Goal: Feedback & Contribution: Submit feedback/report problem

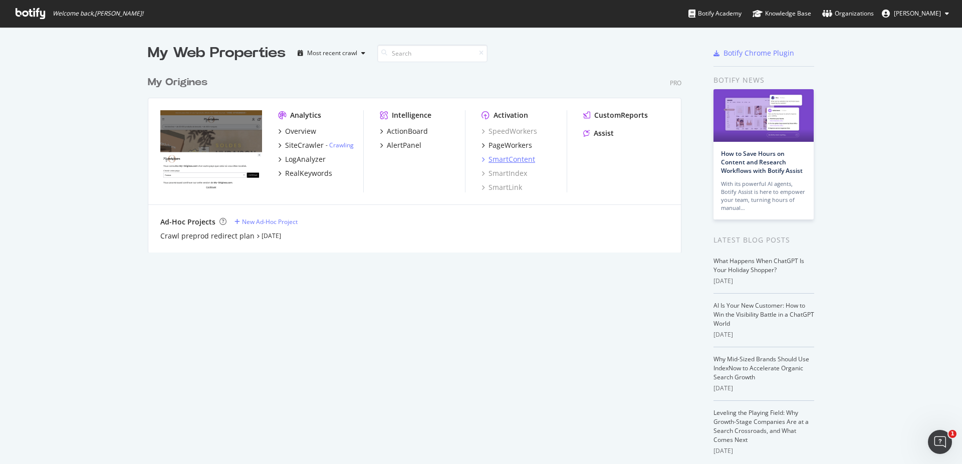
click at [524, 159] on div "SmartContent" at bounding box center [511, 159] width 47 height 10
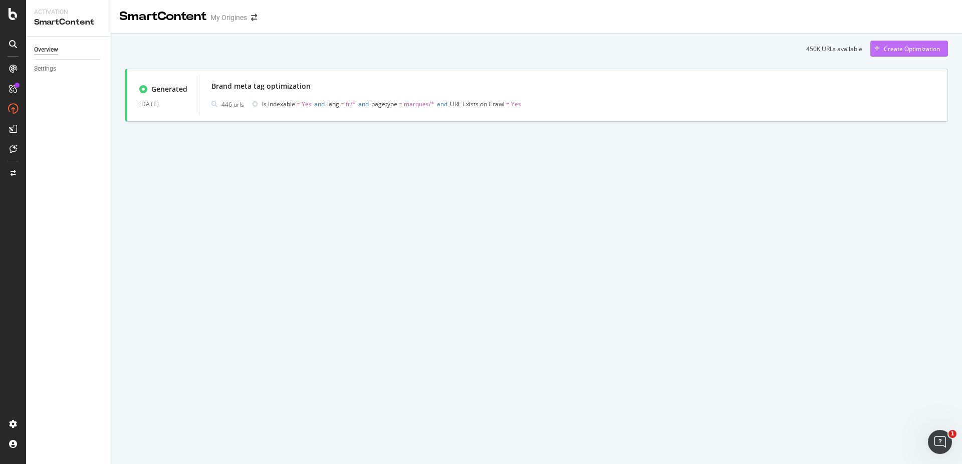
click at [917, 47] on div "Create Optimization" at bounding box center [911, 49] width 56 height 9
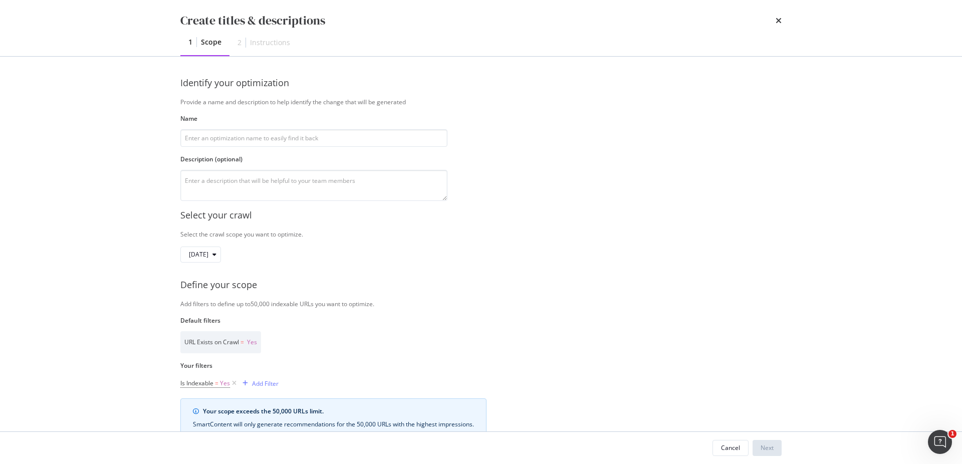
click at [281, 44] on div "Instructions" at bounding box center [270, 43] width 40 height 10
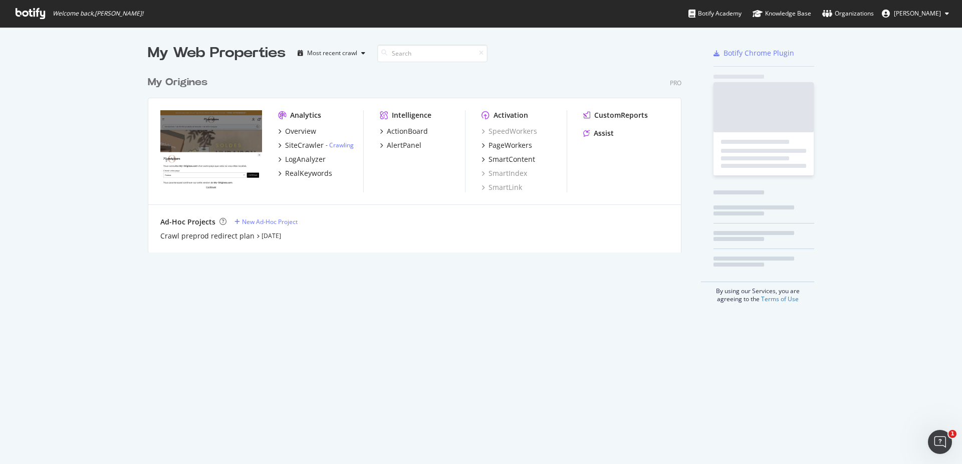
scroll to position [455, 945]
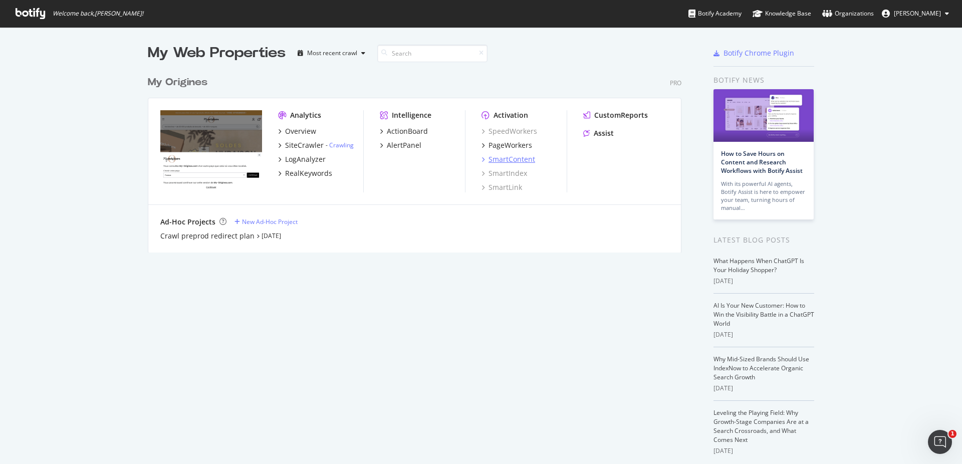
click at [508, 157] on div "SmartContent" at bounding box center [511, 159] width 47 height 10
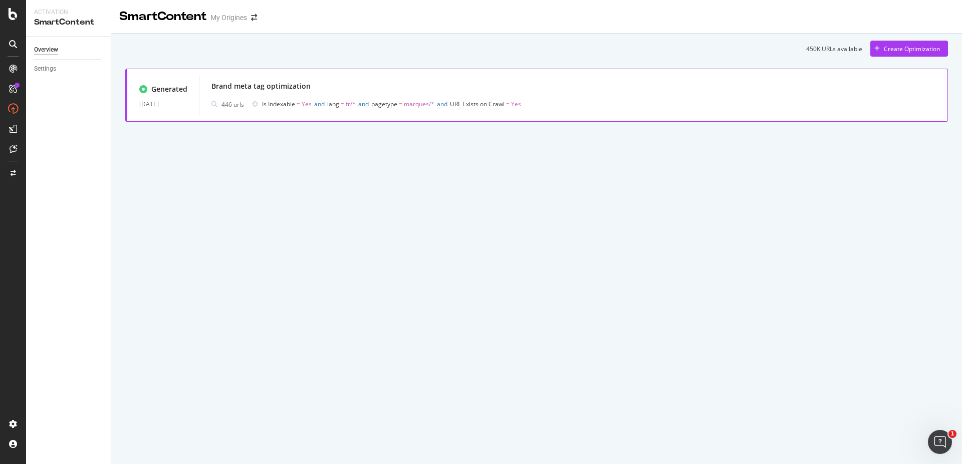
click at [259, 89] on div "Brand meta tag optimization" at bounding box center [260, 86] width 99 height 10
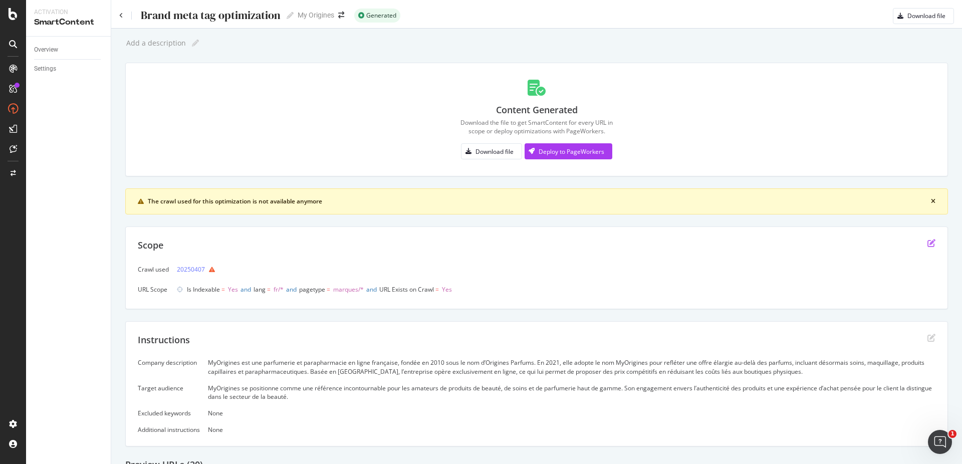
click at [927, 243] on icon "edit" at bounding box center [931, 243] width 8 height 8
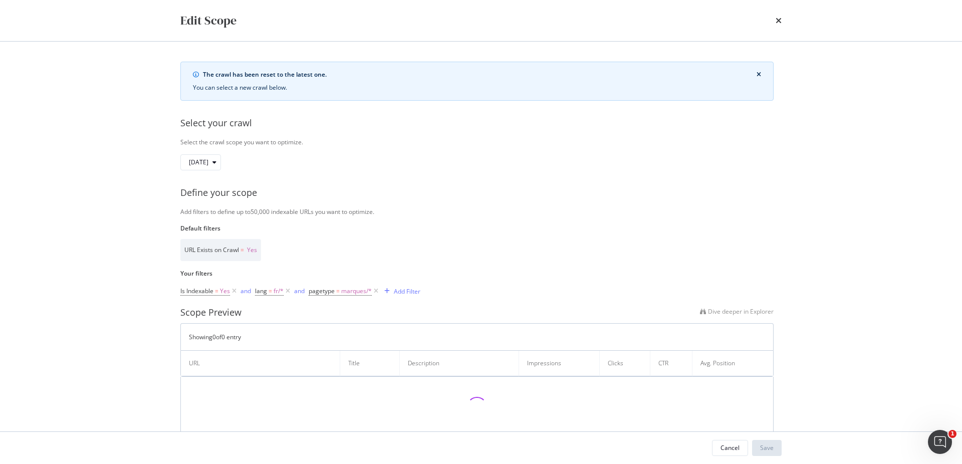
scroll to position [26, 0]
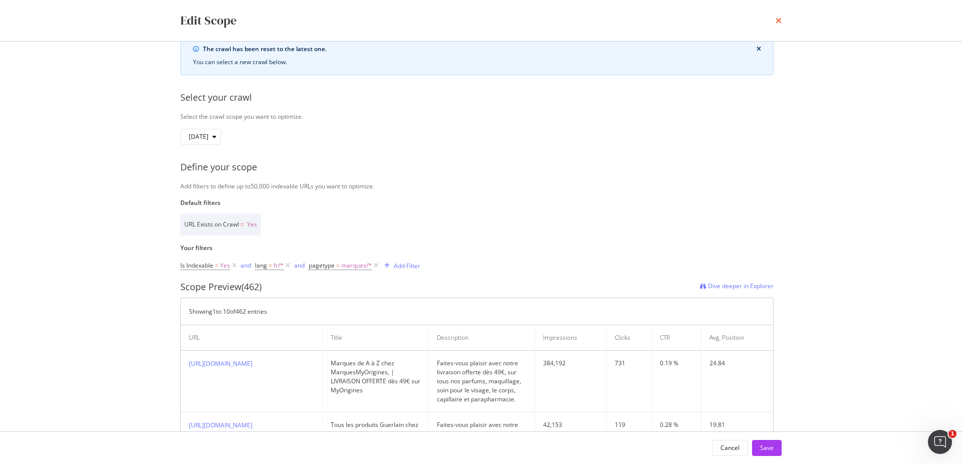
click at [775, 23] on icon "times" at bounding box center [778, 21] width 6 height 8
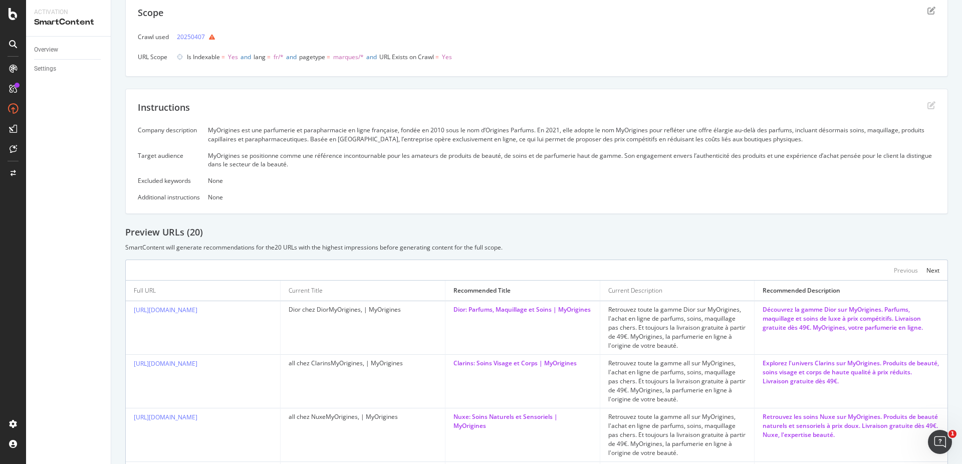
scroll to position [0, 0]
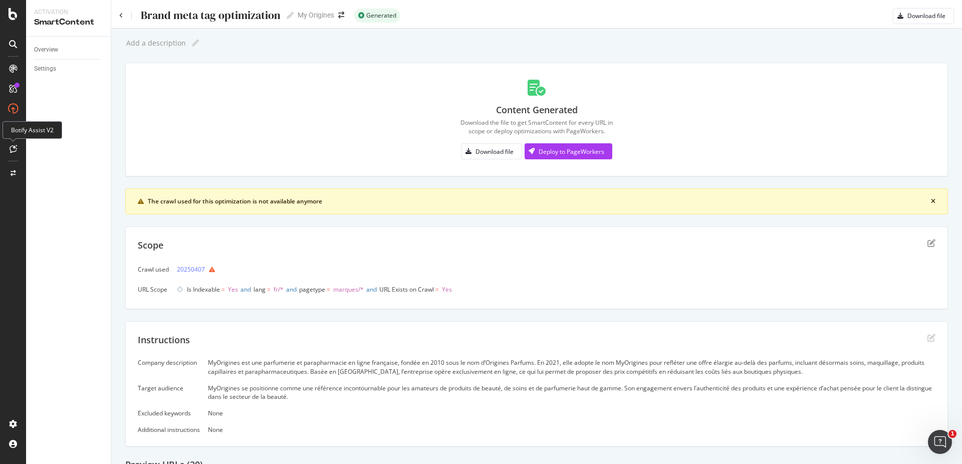
click at [15, 151] on icon at bounding box center [14, 149] width 8 height 8
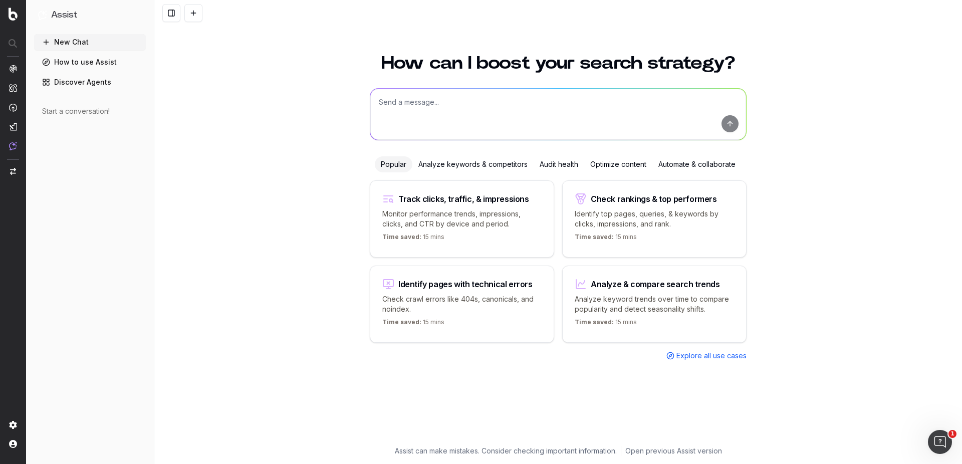
click at [403, 108] on textarea at bounding box center [558, 114] width 376 height 51
type textarea "i want to improve my duplicate content, i want it gone in my titles"
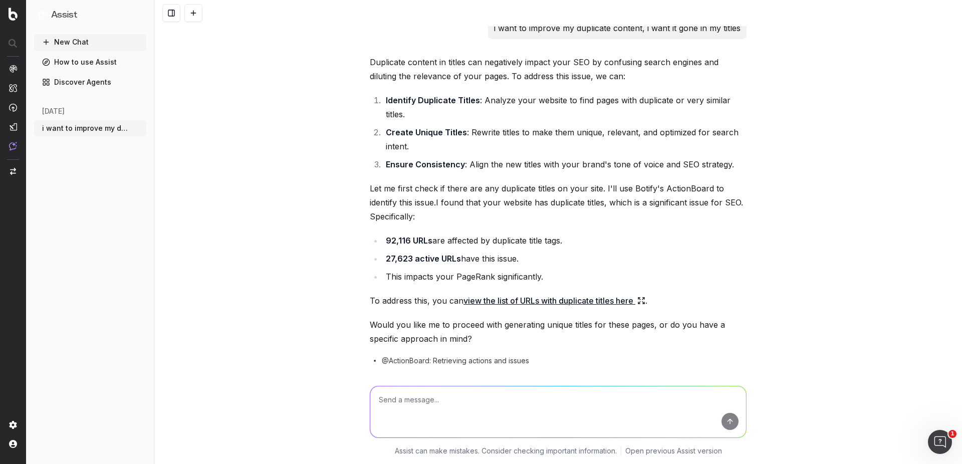
scroll to position [43, 0]
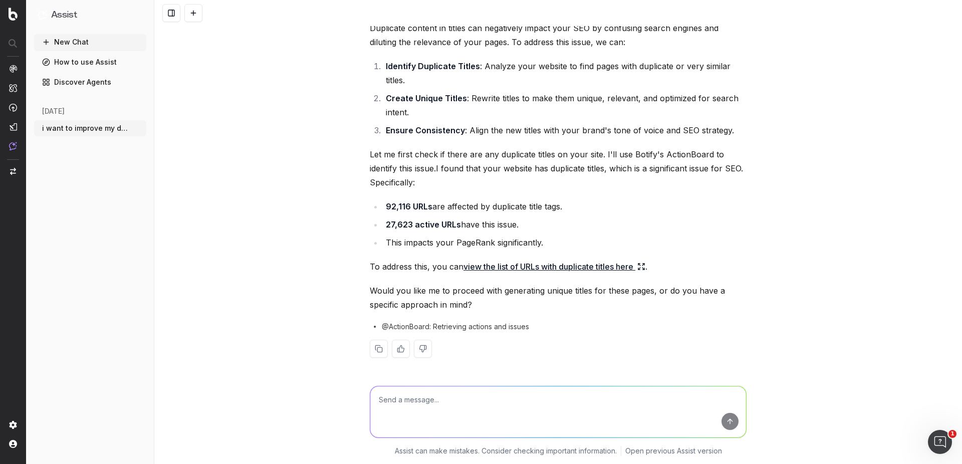
click at [501, 268] on link "view the list of URLs with duplicate titles here" at bounding box center [554, 266] width 182 height 14
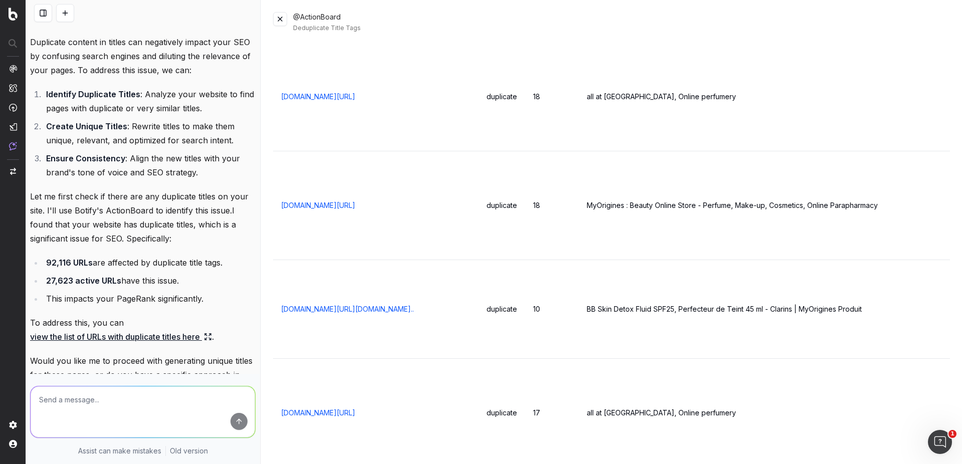
scroll to position [2164, 0]
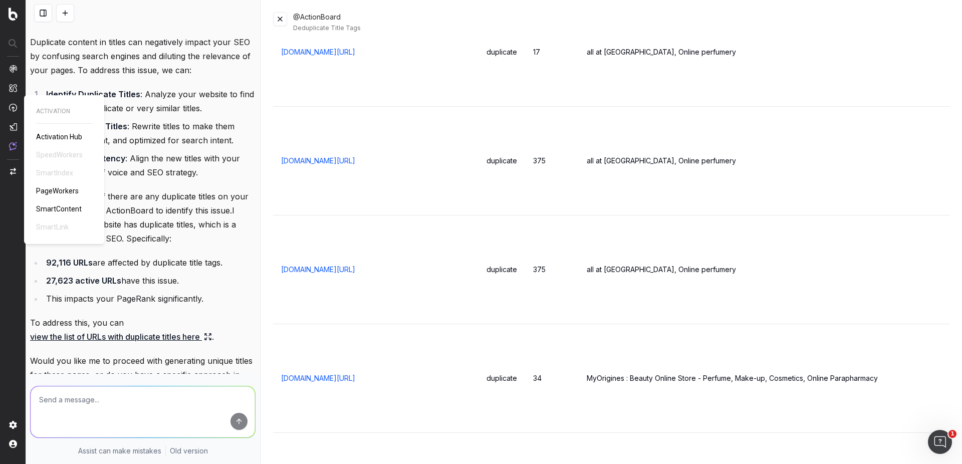
click at [45, 210] on span "SmartContent" at bounding box center [59, 209] width 46 height 8
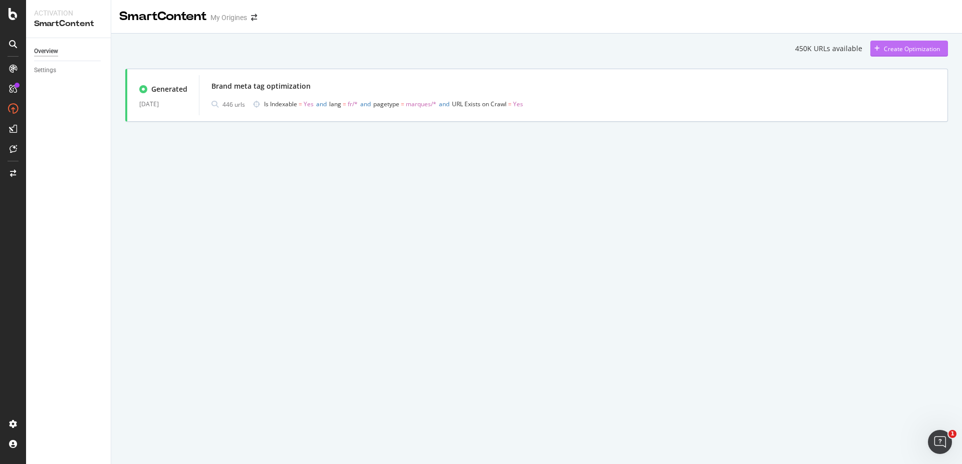
click at [893, 45] on div "Create Optimization" at bounding box center [911, 49] width 56 height 9
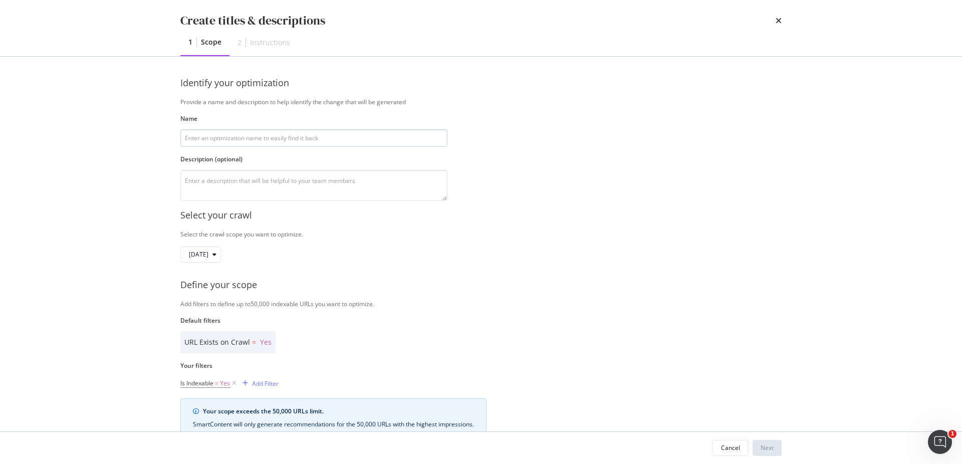
click at [252, 133] on input "modal" at bounding box center [313, 138] width 267 height 18
click at [220, 249] on div "[DATE]" at bounding box center [205, 254] width 32 height 14
click at [114, 265] on div "Create titles & descriptions 1 Scope 2 Instructions Identify your optimization …" at bounding box center [481, 232] width 962 height 464
click at [220, 254] on div "modal" at bounding box center [214, 254] width 12 height 6
click at [134, 315] on div "Create titles & descriptions 1 Scope 2 Instructions Identify your optimization …" at bounding box center [481, 232] width 962 height 464
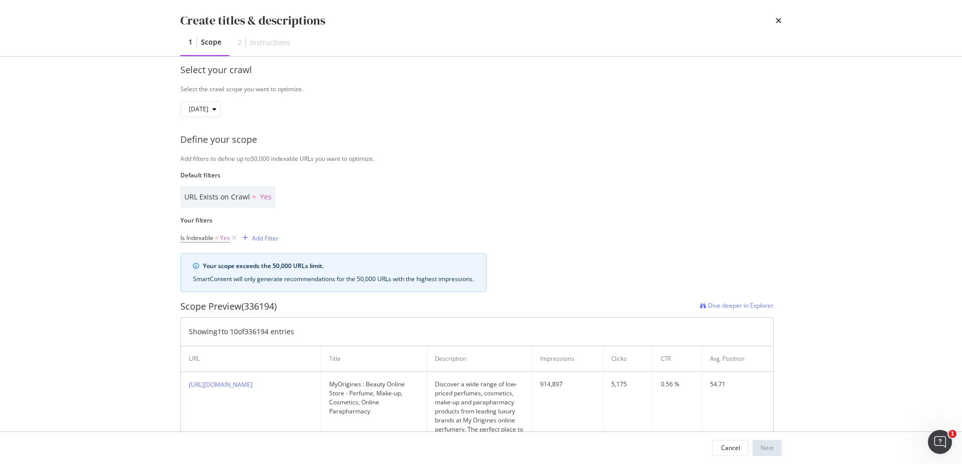
scroll to position [171, 0]
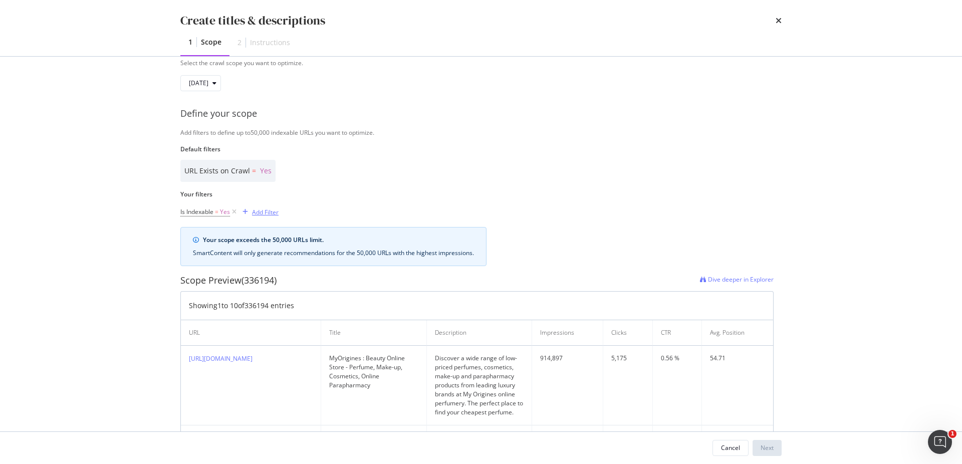
click at [251, 210] on div "modal" at bounding box center [245, 212] width 14 height 6
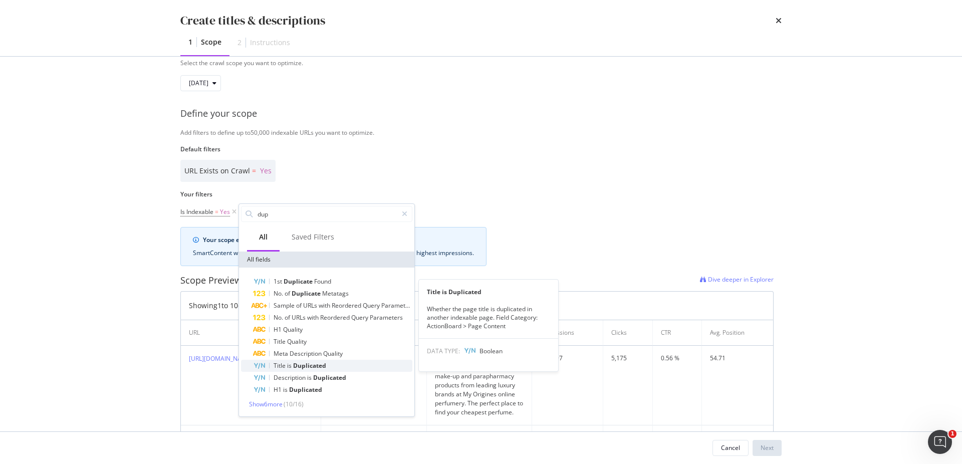
type input "dup"
click at [311, 365] on span "Duplicated" at bounding box center [309, 365] width 33 height 9
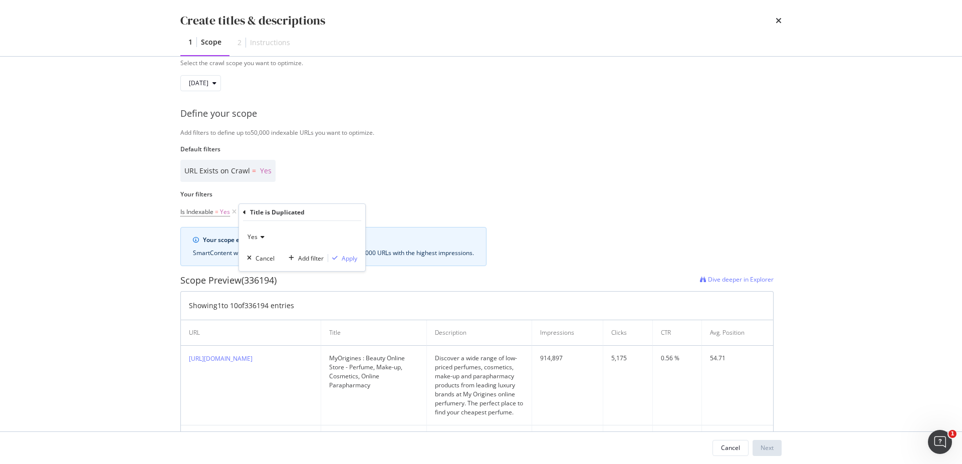
click at [264, 231] on div "Yes" at bounding box center [302, 237] width 110 height 16
click at [266, 256] on div "Yes" at bounding box center [302, 257] width 107 height 13
click at [352, 260] on div "Apply" at bounding box center [350, 258] width 16 height 9
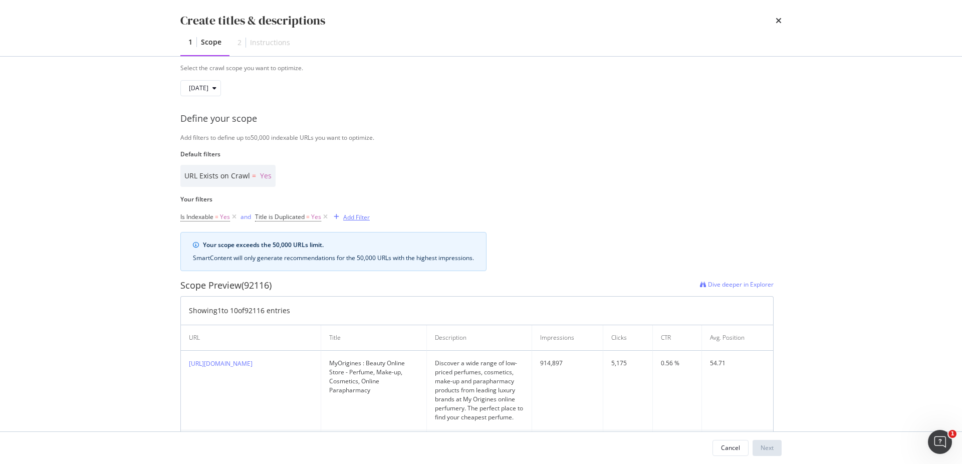
click at [356, 217] on div "Add Filter" at bounding box center [356, 217] width 27 height 9
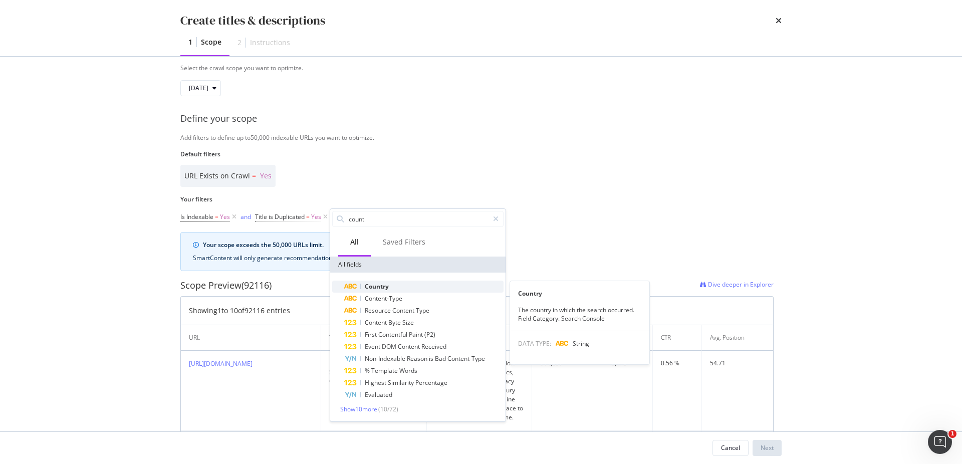
type input "count"
click at [382, 284] on span "Country" at bounding box center [377, 286] width 24 height 9
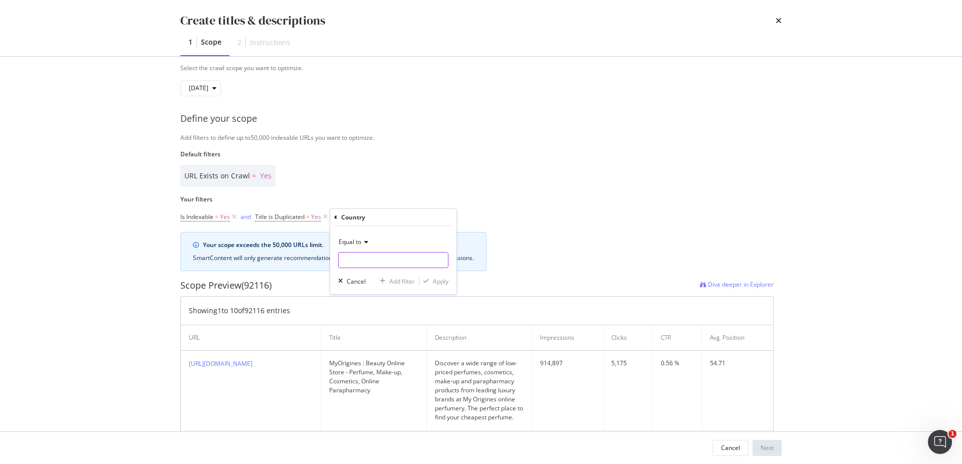
click at [365, 258] on input "Name" at bounding box center [393, 260] width 109 height 16
click at [370, 272] on span "fra" at bounding box center [376, 273] width 70 height 9
type input "fra"
click at [441, 282] on div "Apply" at bounding box center [441, 281] width 16 height 9
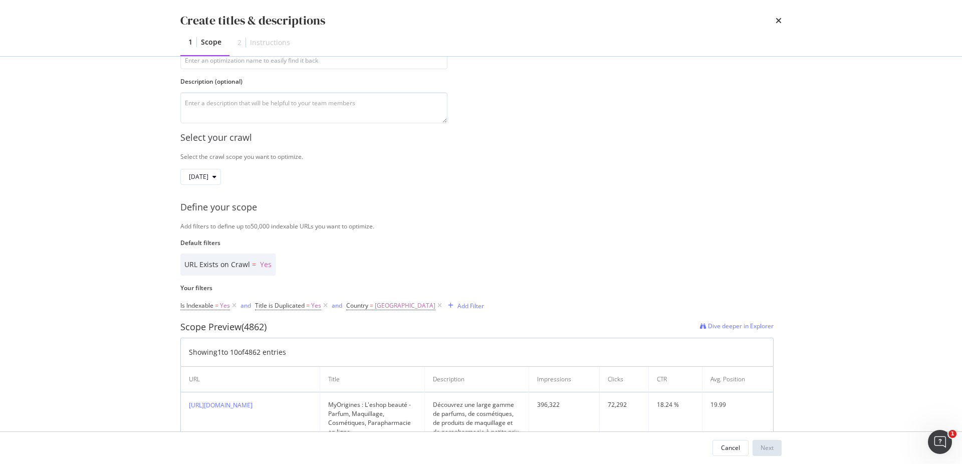
scroll to position [0, 0]
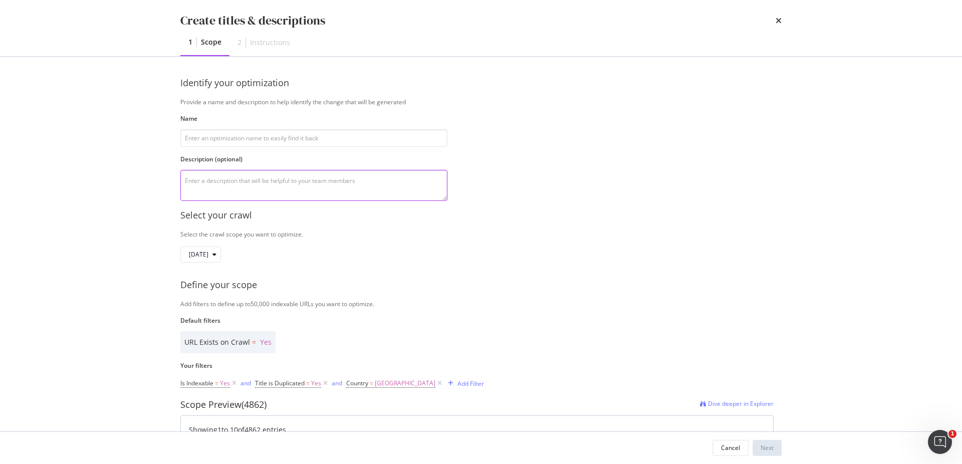
click at [277, 184] on textarea "modal" at bounding box center [313, 185] width 267 height 31
click at [330, 138] on input "modal" at bounding box center [313, 138] width 267 height 18
click at [381, 109] on div "Identify your optimization Provide a name and description to help identify the …" at bounding box center [480, 139] width 601 height 124
click at [379, 132] on input "modal" at bounding box center [313, 138] width 267 height 18
type input "tttt"
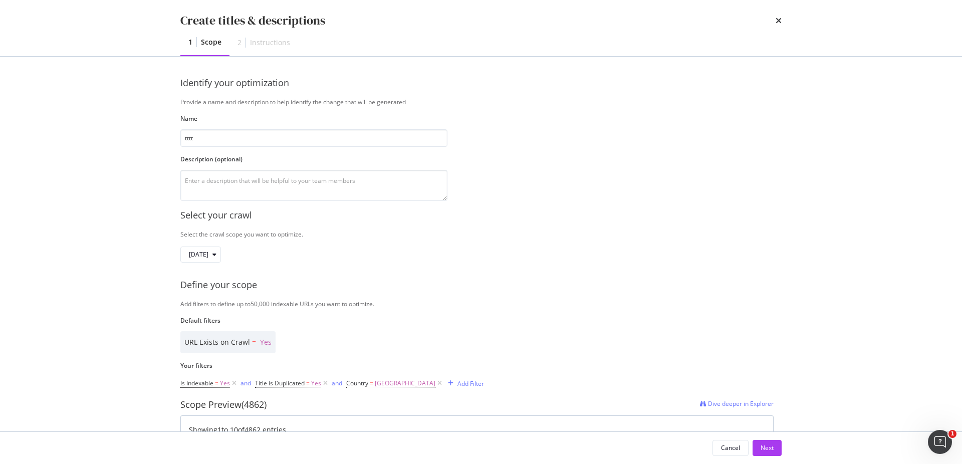
click at [498, 184] on div "Identify your optimization Provide a name and description to help identify the …" at bounding box center [480, 139] width 601 height 124
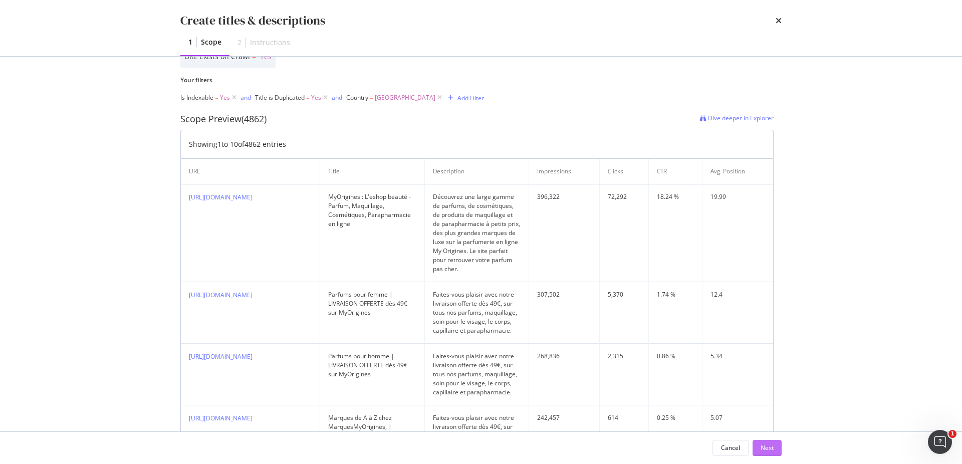
click at [761, 448] on div "Next" at bounding box center [766, 447] width 13 height 9
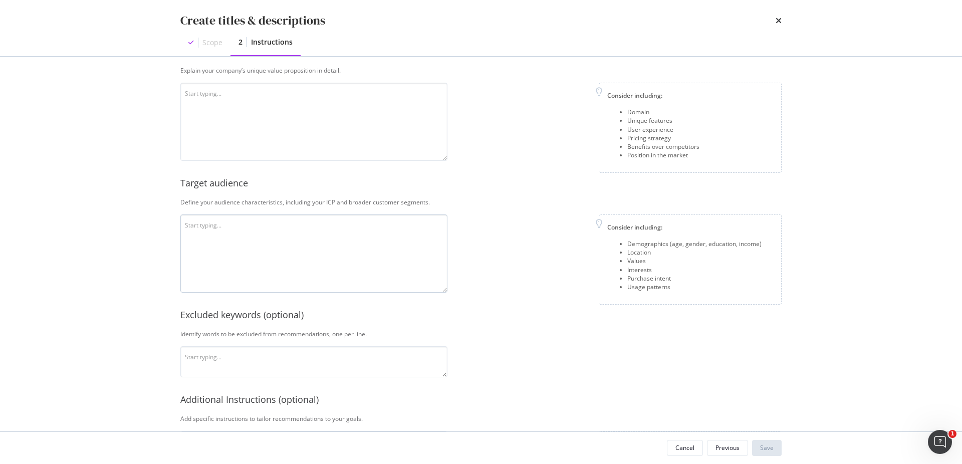
scroll to position [202, 0]
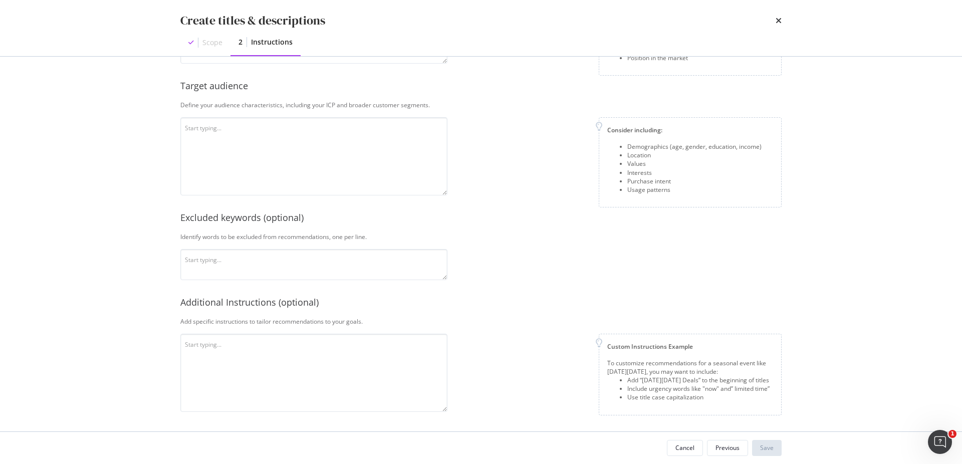
click at [274, 245] on div "This information refines our AI instructions for your business SmartContent add…" at bounding box center [480, 143] width 601 height 536
click at [275, 258] on textarea "modal" at bounding box center [313, 264] width 267 height 31
click at [317, 169] on textarea "modal" at bounding box center [313, 156] width 267 height 78
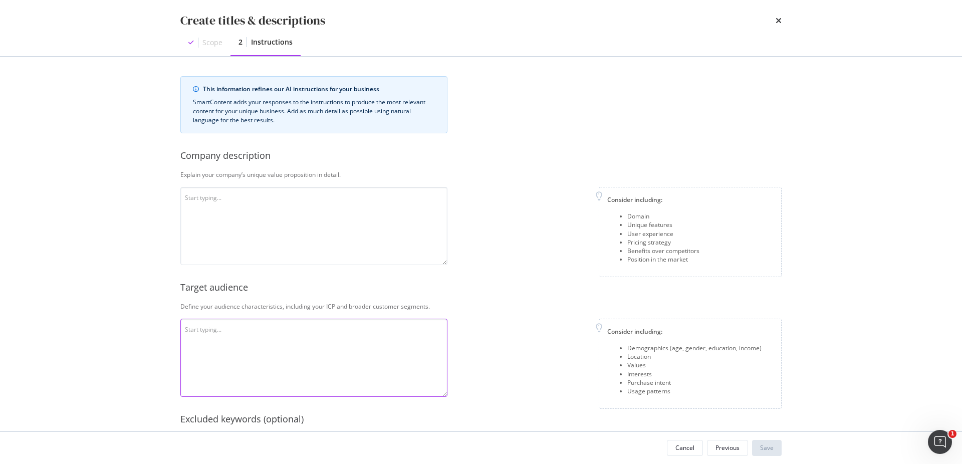
scroll to position [0, 0]
click at [293, 237] on textarea "modal" at bounding box center [313, 226] width 267 height 78
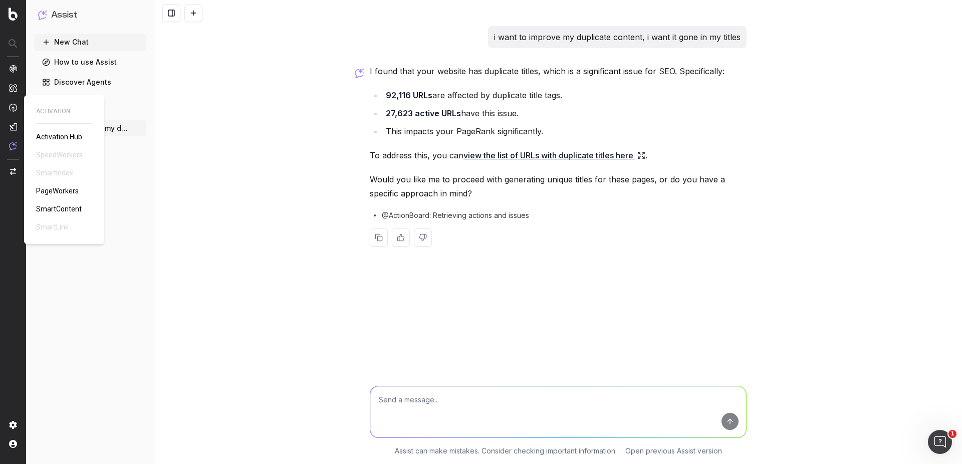
click at [55, 204] on link "SmartContent" at bounding box center [61, 209] width 50 height 10
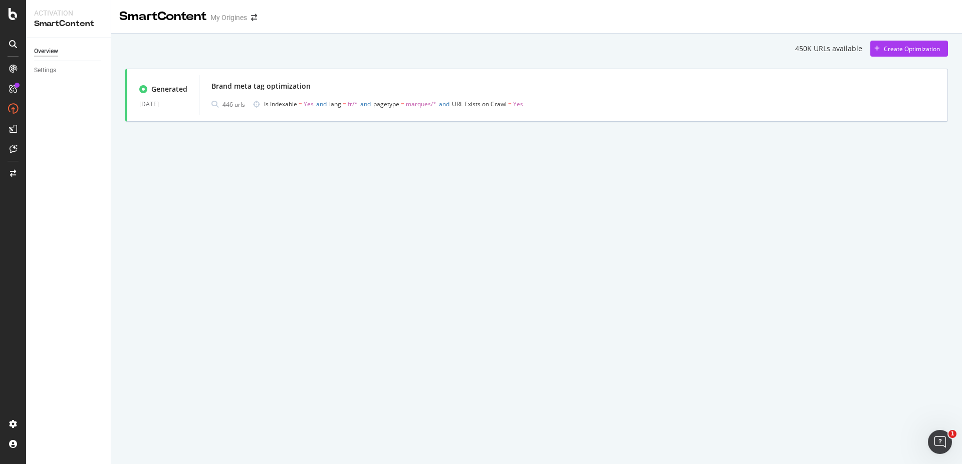
click at [814, 48] on div "450K URLs available" at bounding box center [828, 49] width 67 height 10
click at [176, 236] on div "SmartContent My Origines 450K URLs available Create Optimization Generated 11 A…" at bounding box center [536, 232] width 850 height 464
click at [374, 82] on div "Brand meta tag optimization" at bounding box center [573, 86] width 724 height 14
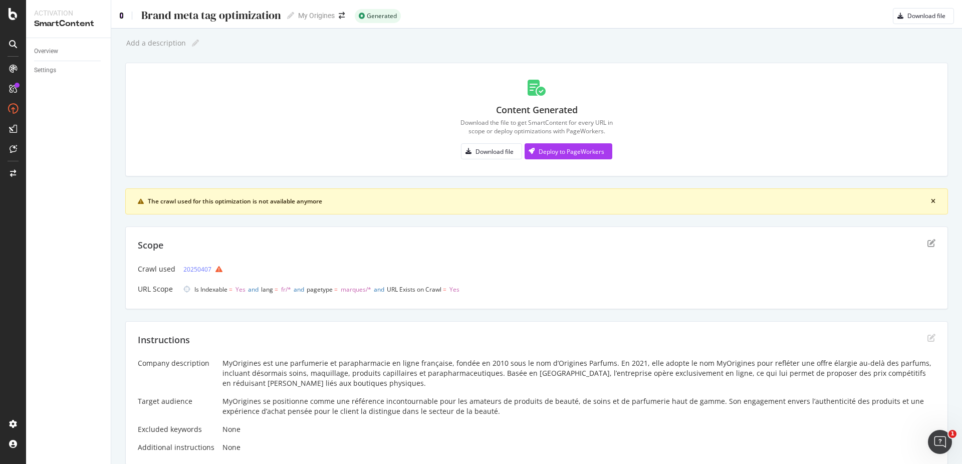
click at [120, 15] on icon at bounding box center [121, 15] width 5 height 7
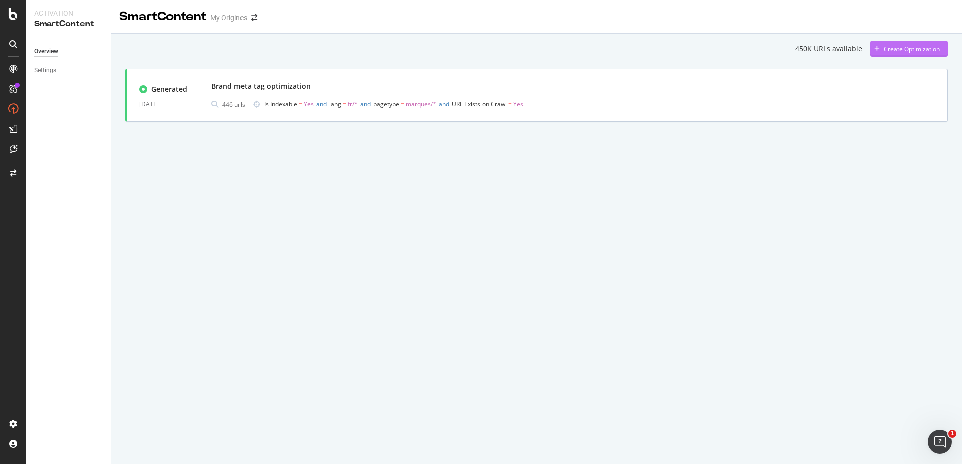
click at [918, 45] on div "Create Optimization" at bounding box center [911, 49] width 56 height 9
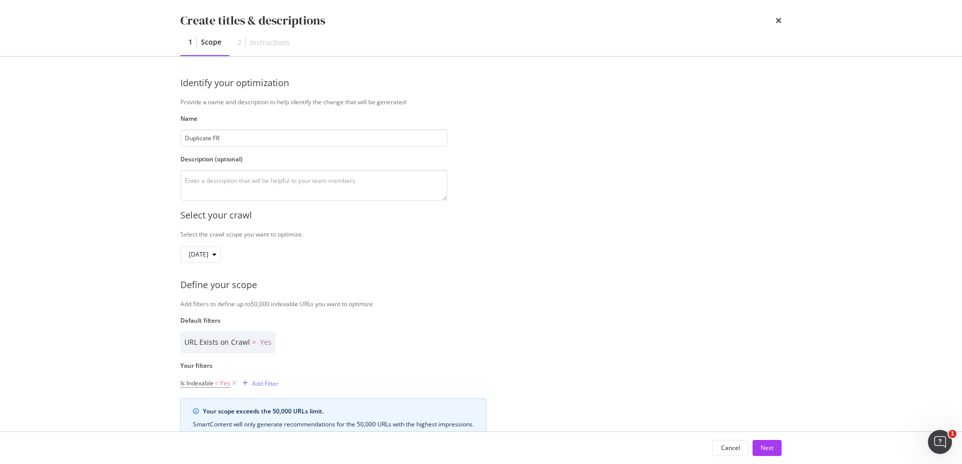
scroll to position [114, 0]
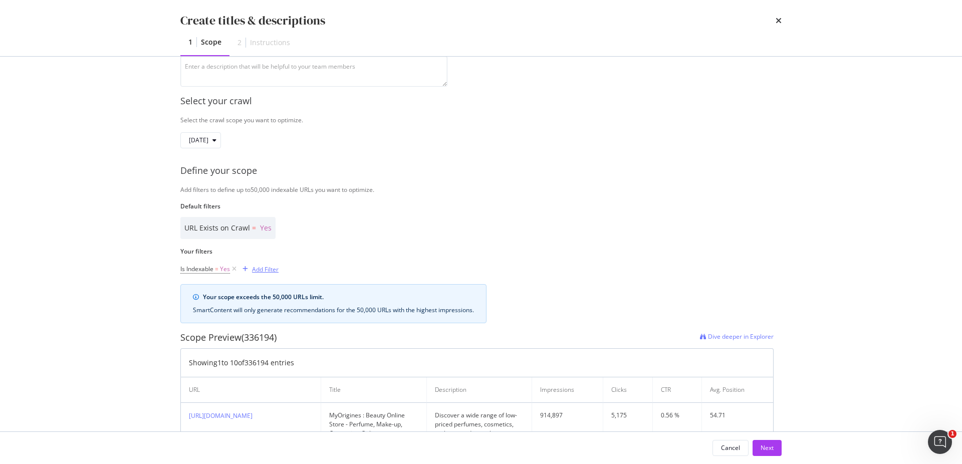
type input "Duplicate FR"
click at [268, 271] on div "Add Filter" at bounding box center [265, 269] width 27 height 9
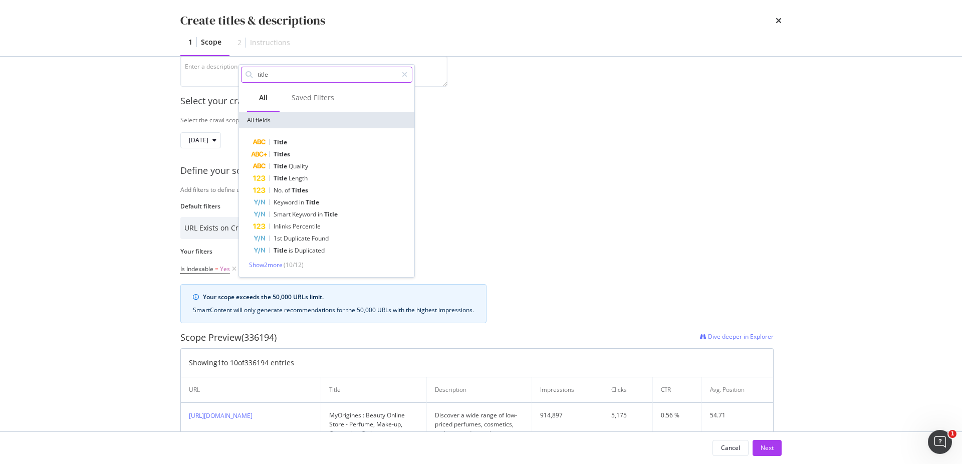
click at [269, 75] on input "title" at bounding box center [326, 74] width 141 height 15
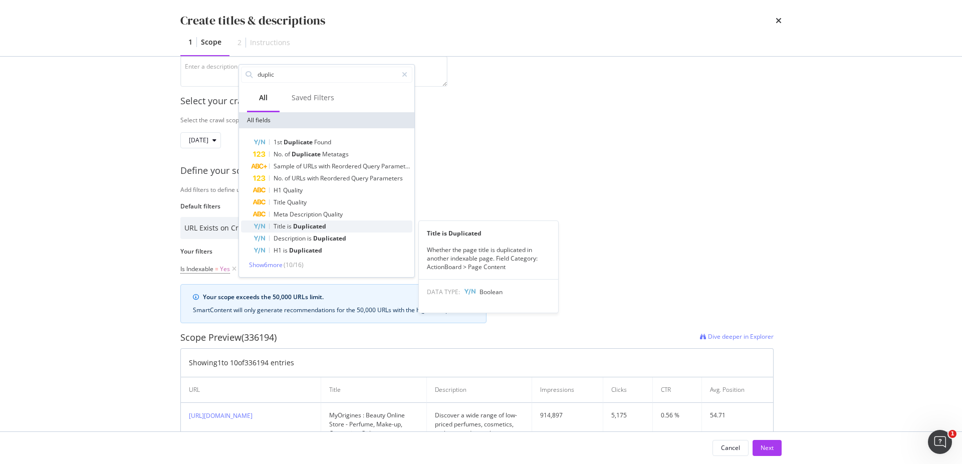
type input "duplic"
click at [310, 229] on span "Duplicated" at bounding box center [309, 226] width 33 height 9
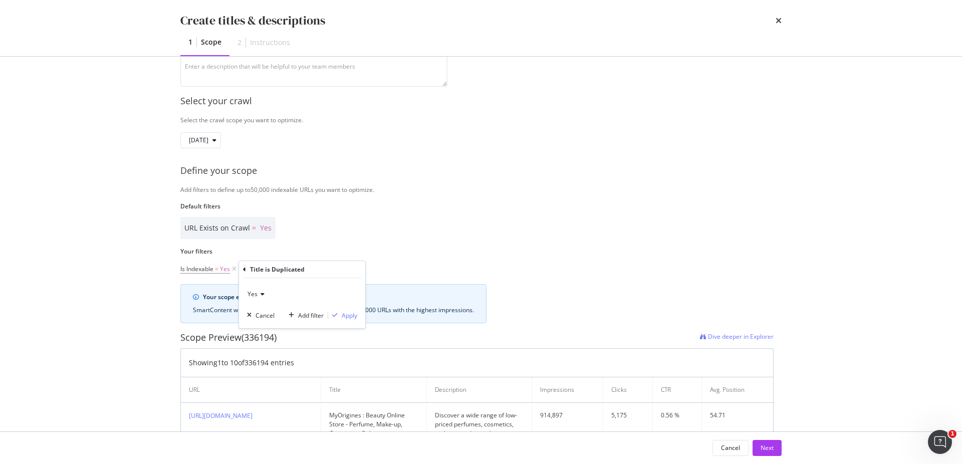
click at [258, 296] on icon "modal" at bounding box center [260, 294] width 7 height 6
click at [260, 310] on div "Yes" at bounding box center [302, 314] width 107 height 13
click at [343, 319] on div "Apply" at bounding box center [350, 315] width 16 height 9
click at [353, 272] on div "Add Filter" at bounding box center [356, 269] width 27 height 9
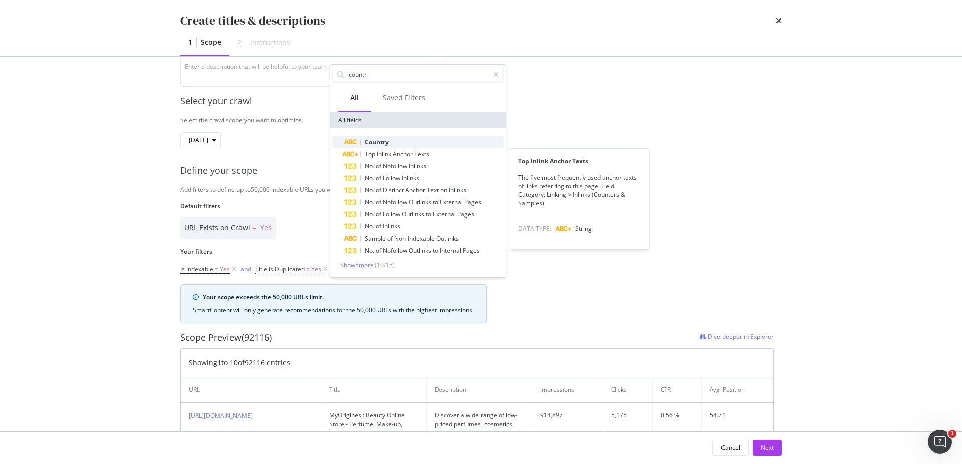
type input "countr"
click at [389, 143] on span "Country" at bounding box center [377, 142] width 24 height 9
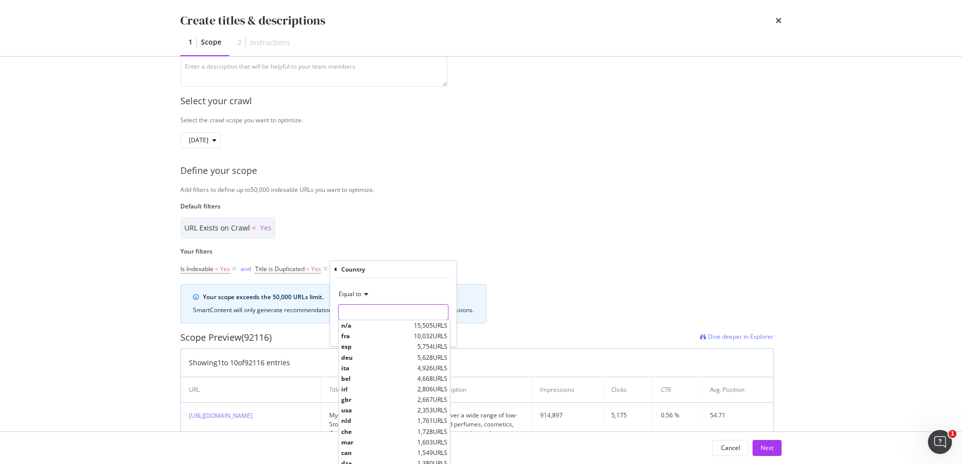
click at [366, 307] on input "Name" at bounding box center [393, 312] width 109 height 16
click at [368, 333] on span "fra" at bounding box center [376, 336] width 70 height 9
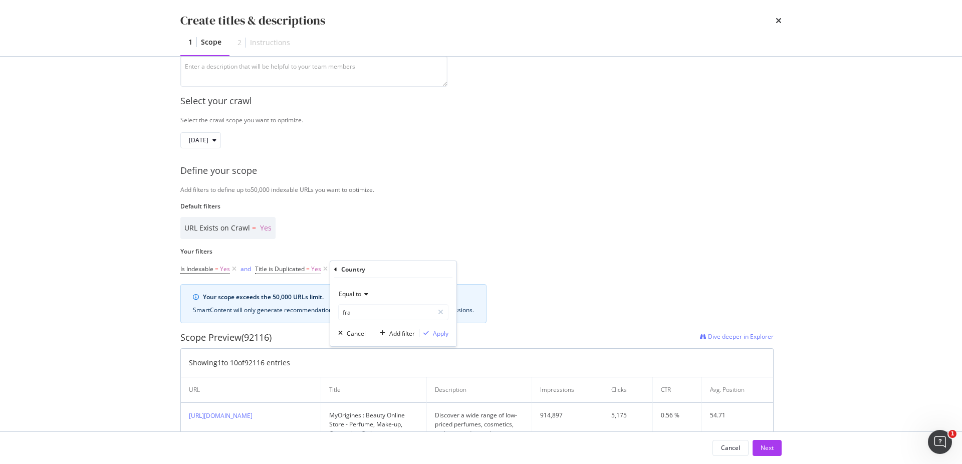
type input "fra"
click at [444, 334] on div "Apply" at bounding box center [441, 333] width 16 height 9
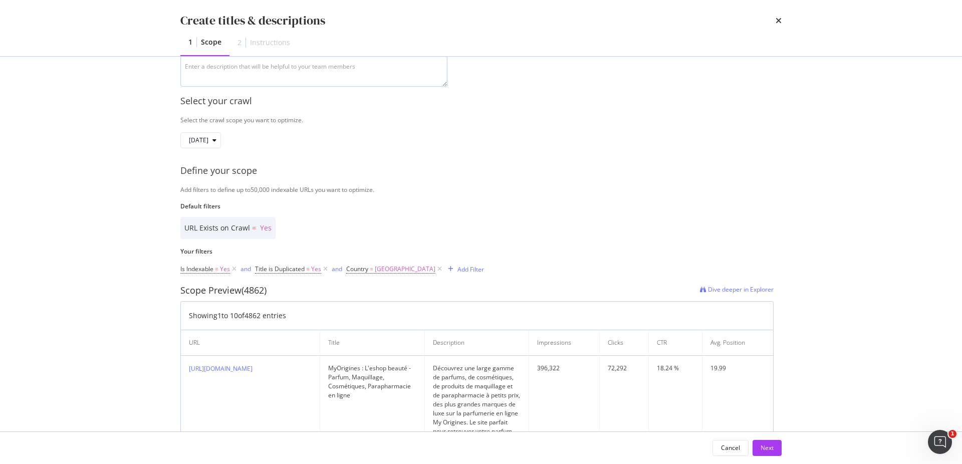
scroll to position [0, 0]
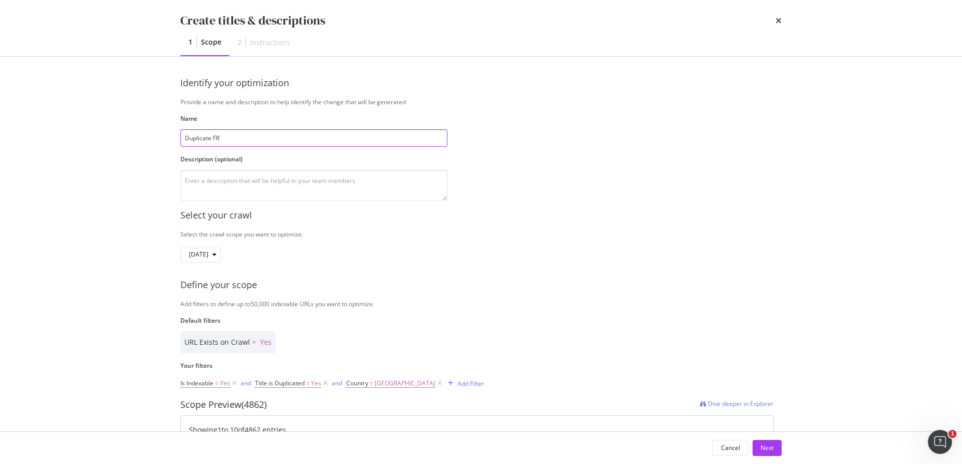
click at [255, 134] on input "Duplicate FR" at bounding box center [313, 138] width 267 height 18
click at [213, 135] on input "Duplicate FR" at bounding box center [313, 138] width 267 height 18
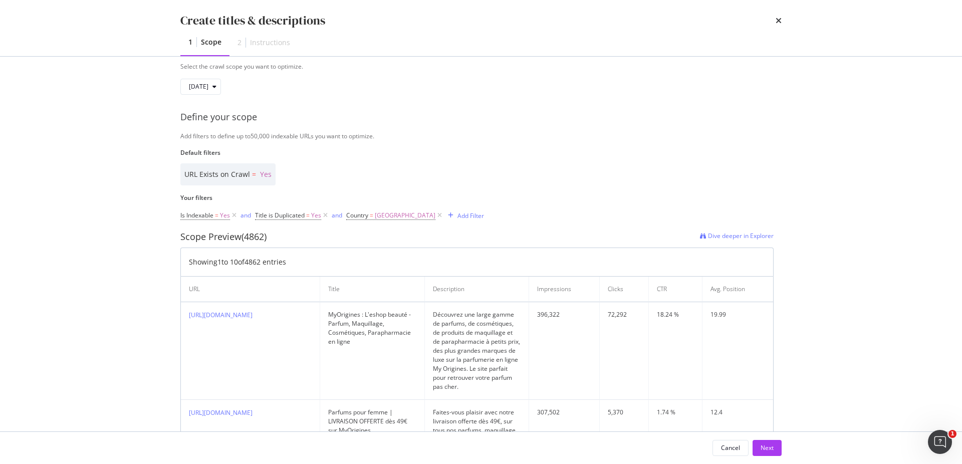
scroll to position [171, 0]
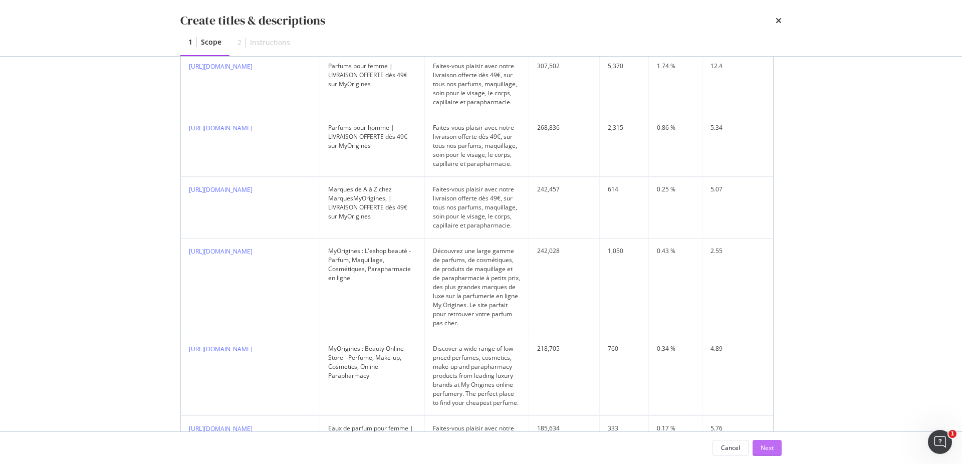
type input "Duplicate title FR"
click at [764, 445] on div "Next" at bounding box center [766, 447] width 13 height 9
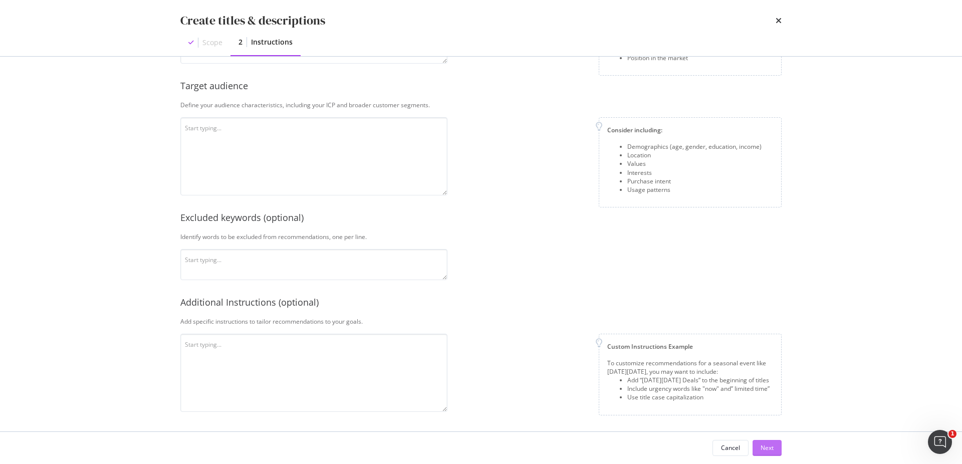
scroll to position [202, 0]
click at [298, 165] on textarea "modal" at bounding box center [313, 156] width 267 height 78
type textarea "TEST"
click at [289, 269] on textarea "modal" at bounding box center [313, 264] width 267 height 31
type textarea "TEST"
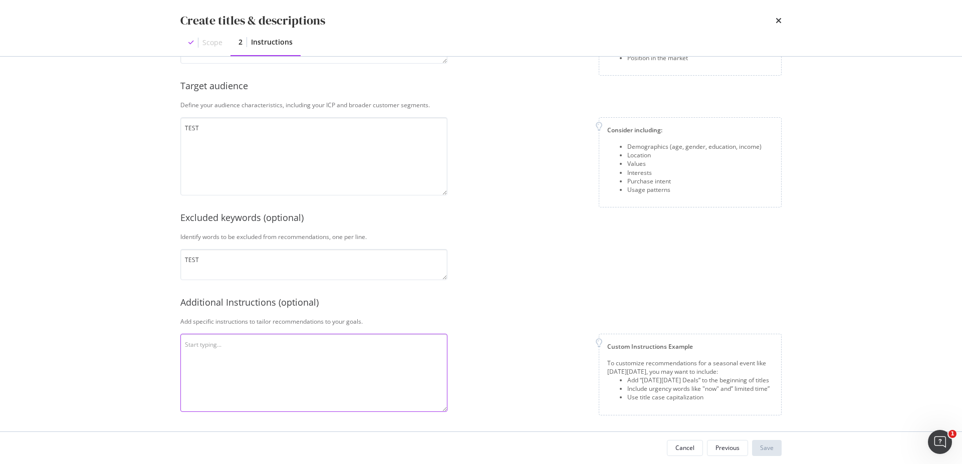
click at [222, 353] on textarea "modal" at bounding box center [313, 373] width 267 height 78
type textarea "TEST"
click at [566, 364] on div "Custom Instructions Example To customize recommendations for a seasonal event l…" at bounding box center [618, 375] width 326 height 82
click at [468, 242] on div "This information refines our AI instructions for your business SmartContent add…" at bounding box center [480, 143] width 601 height 536
click at [337, 342] on textarea "TEST" at bounding box center [313, 373] width 267 height 78
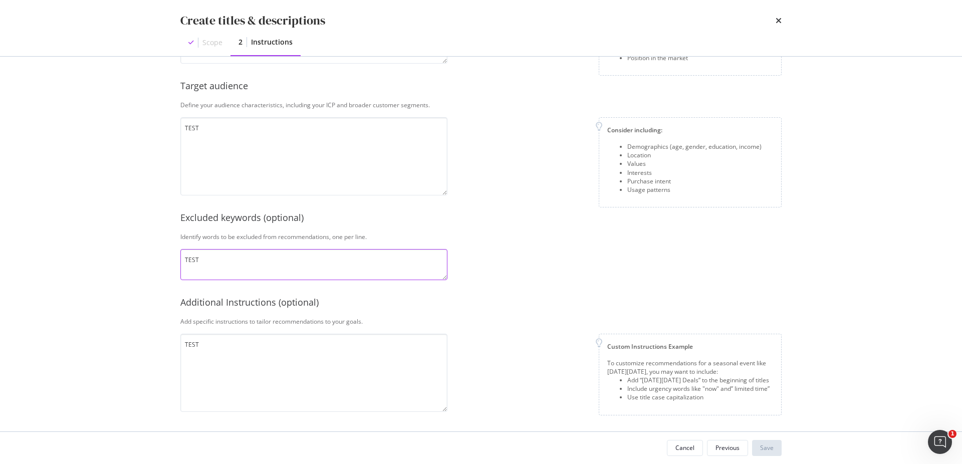
click at [319, 266] on textarea "TEST" at bounding box center [313, 264] width 267 height 31
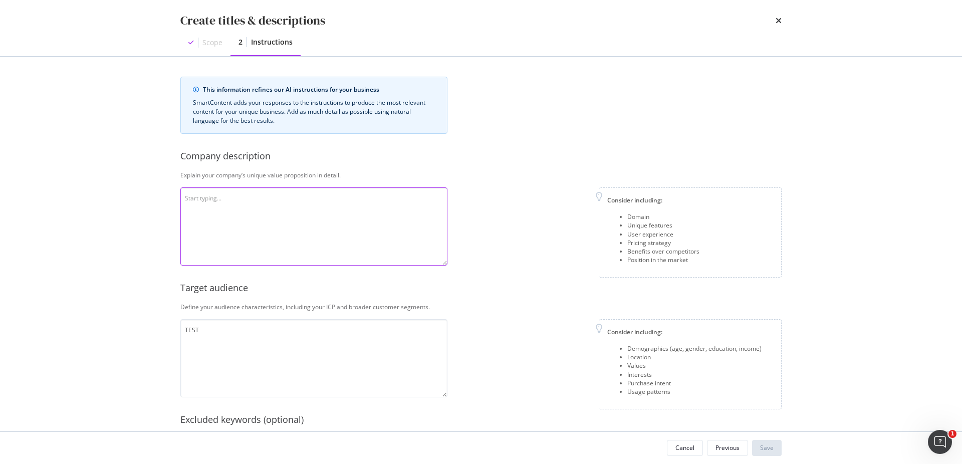
click at [280, 217] on textarea "modal" at bounding box center [313, 226] width 267 height 78
type textarea "TEST"
click at [774, 442] on button "Save" at bounding box center [767, 448] width 30 height 16
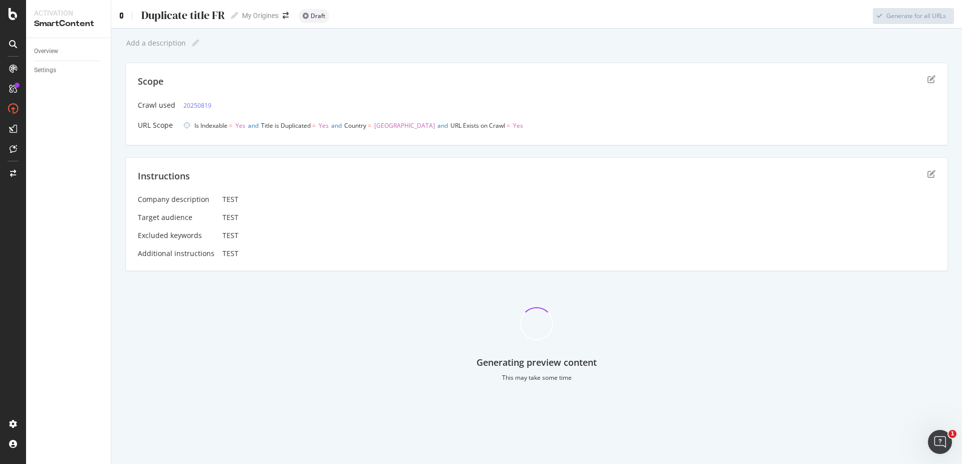
click at [121, 18] on icon at bounding box center [121, 15] width 5 height 7
